Goal: Register for event/course

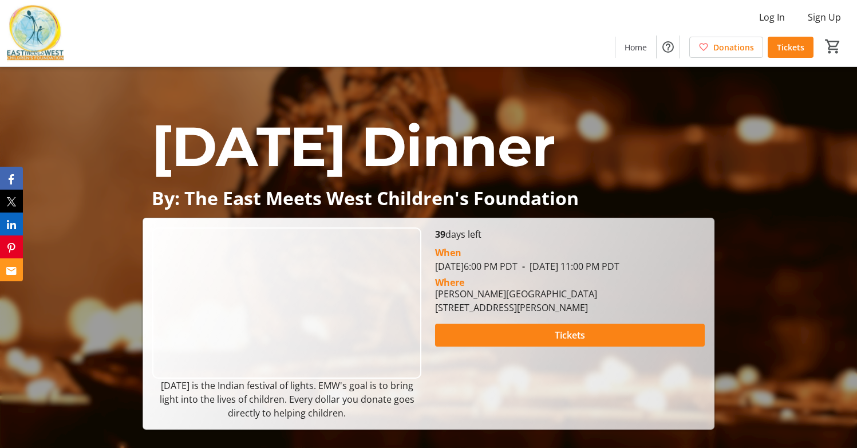
click at [37, 43] on img at bounding box center [35, 33] width 57 height 57
click at [638, 39] on span at bounding box center [635, 46] width 41 height 27
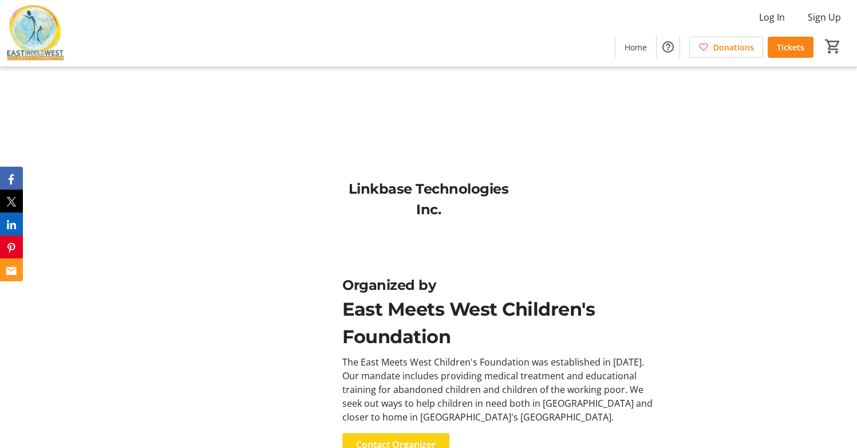
scroll to position [1477, 0]
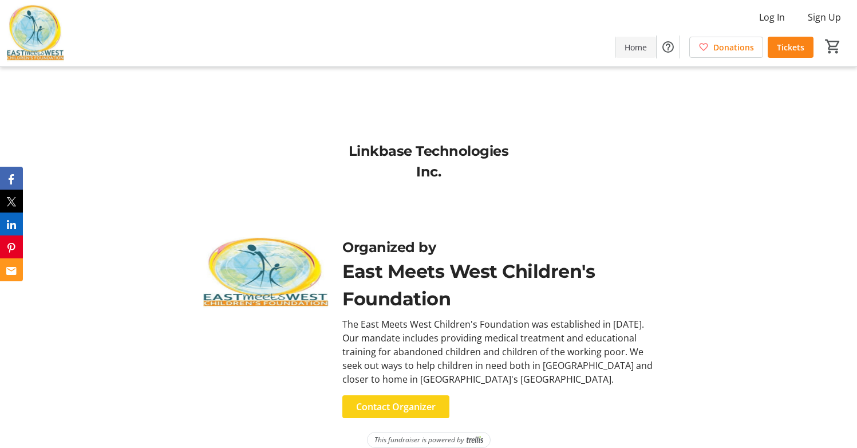
click at [640, 53] on span "Home" at bounding box center [635, 47] width 22 height 12
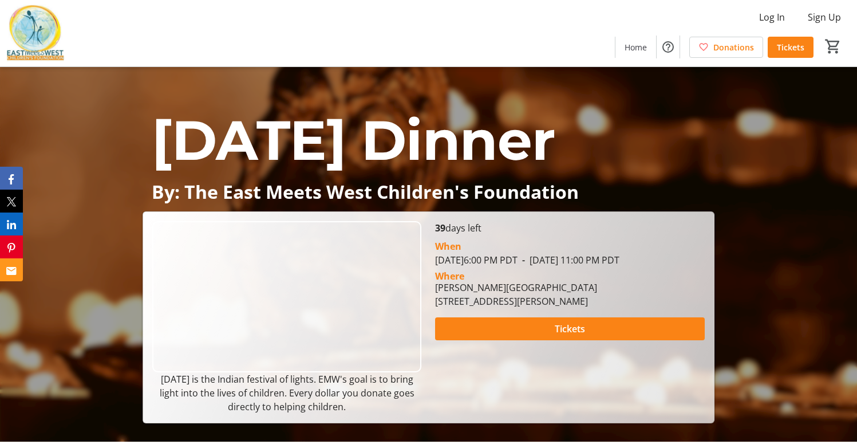
scroll to position [0, 0]
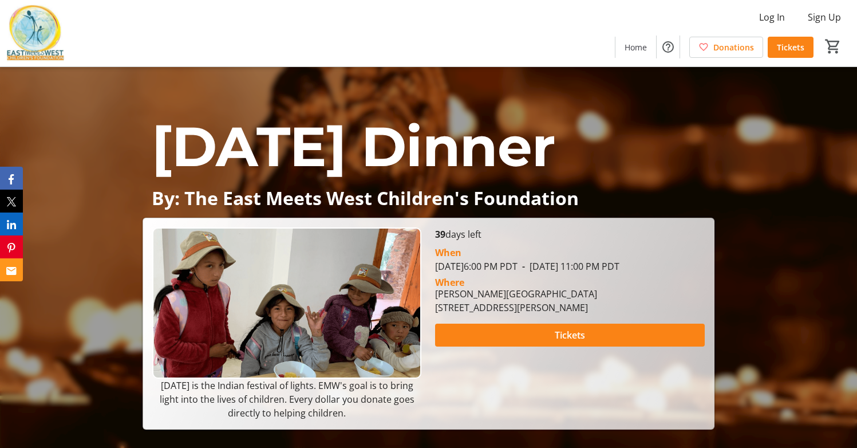
click at [26, 37] on img at bounding box center [35, 33] width 57 height 57
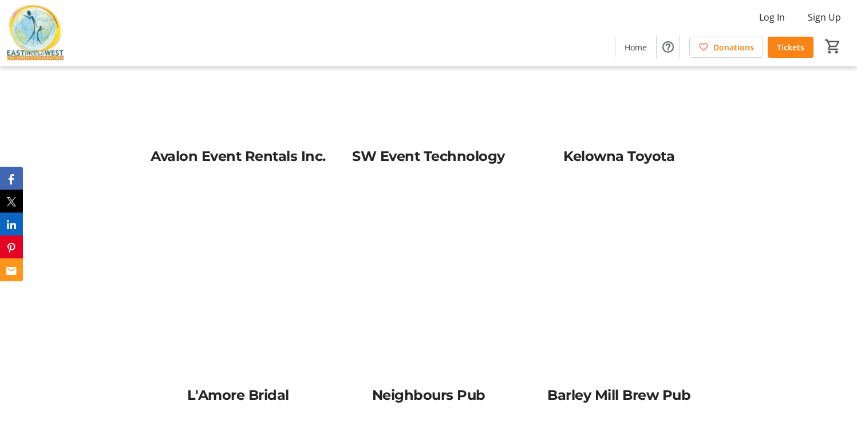
scroll to position [1477, 0]
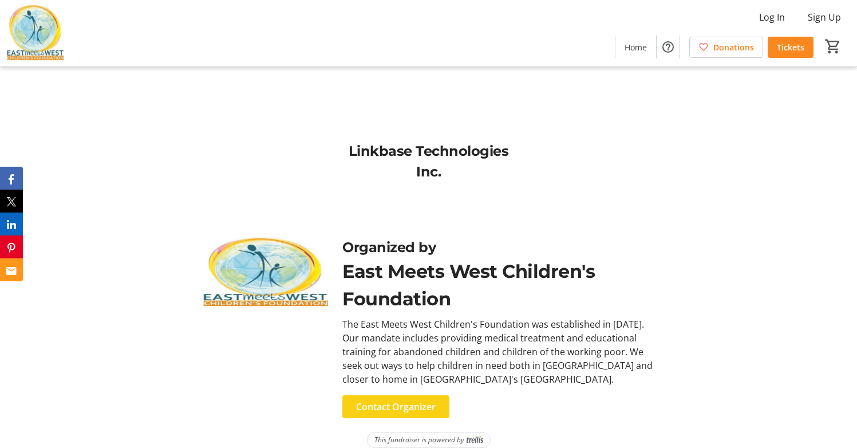
click at [798, 48] on span "Tickets" at bounding box center [790, 47] width 27 height 12
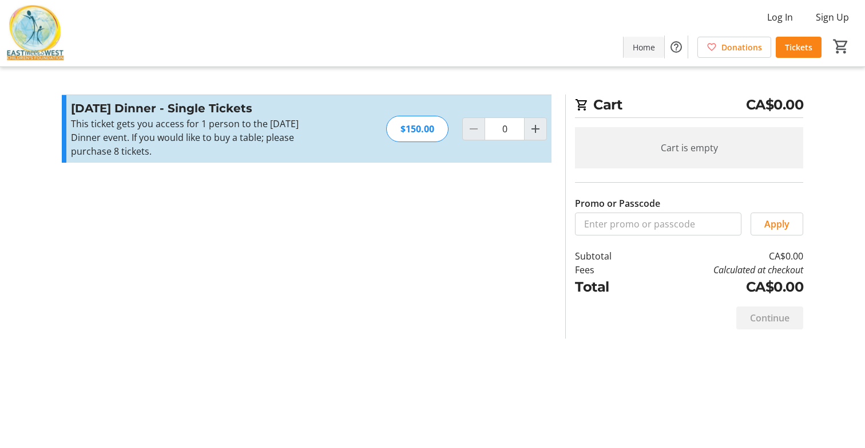
click at [632, 48] on span at bounding box center [644, 46] width 41 height 27
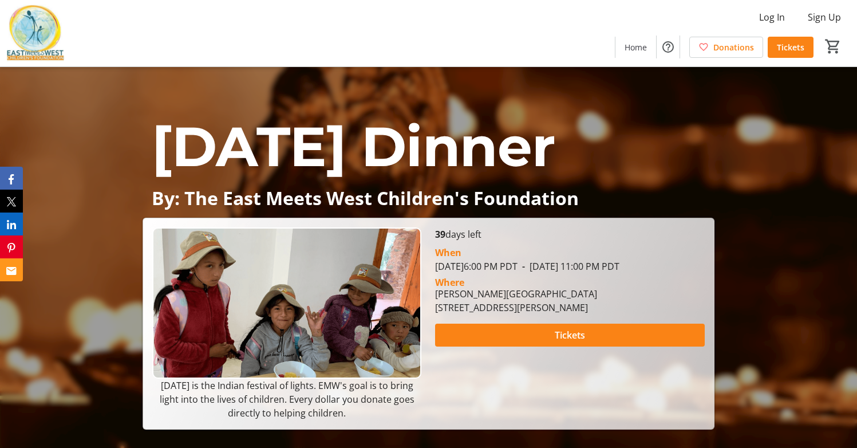
click at [40, 42] on img at bounding box center [35, 33] width 57 height 57
